Goal: Transaction & Acquisition: Purchase product/service

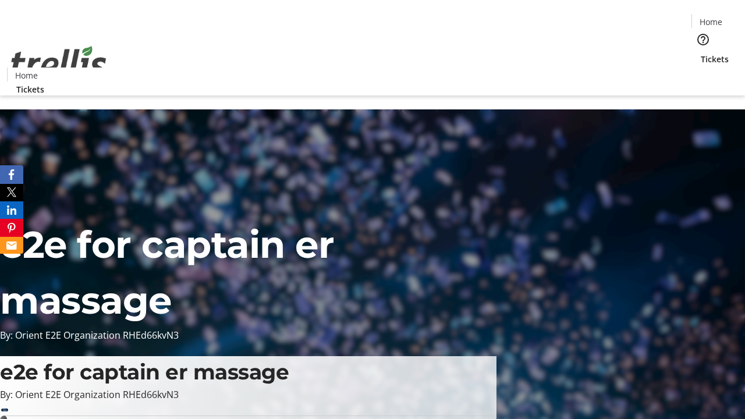
click at [701, 53] on span "Tickets" at bounding box center [715, 59] width 28 height 12
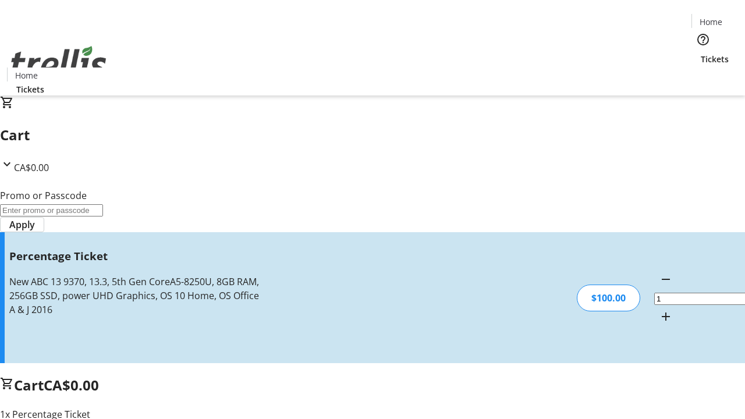
type input "FOO"
